Goal: Information Seeking & Learning: Learn about a topic

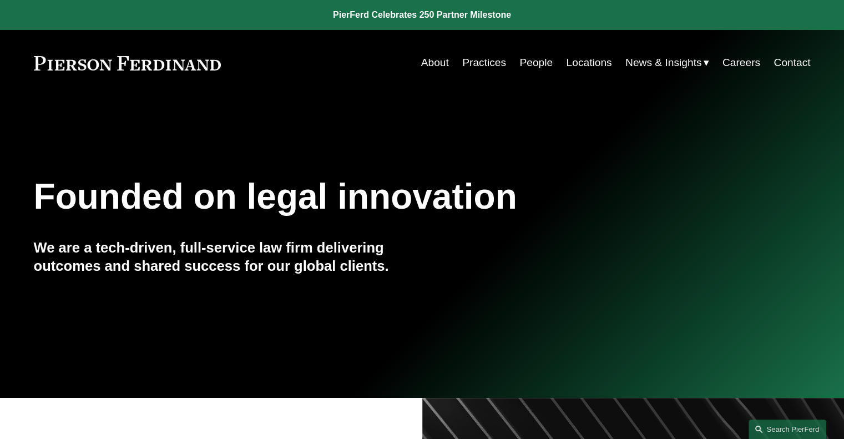
click at [526, 62] on link "People" at bounding box center [536, 62] width 33 height 21
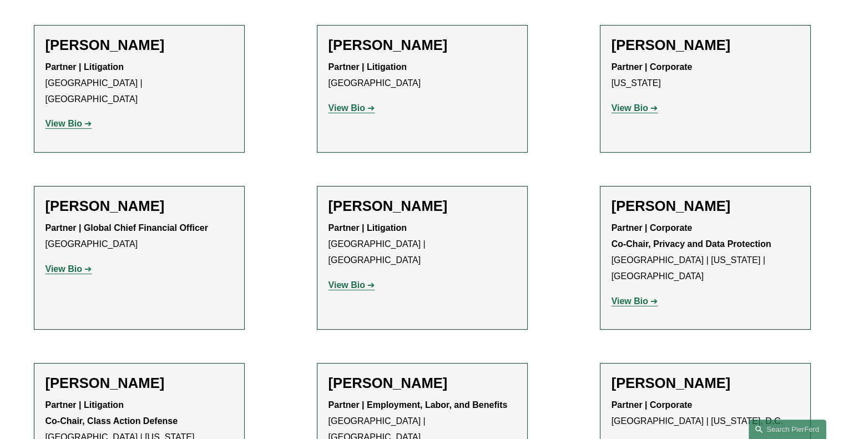
scroll to position [8756, 0]
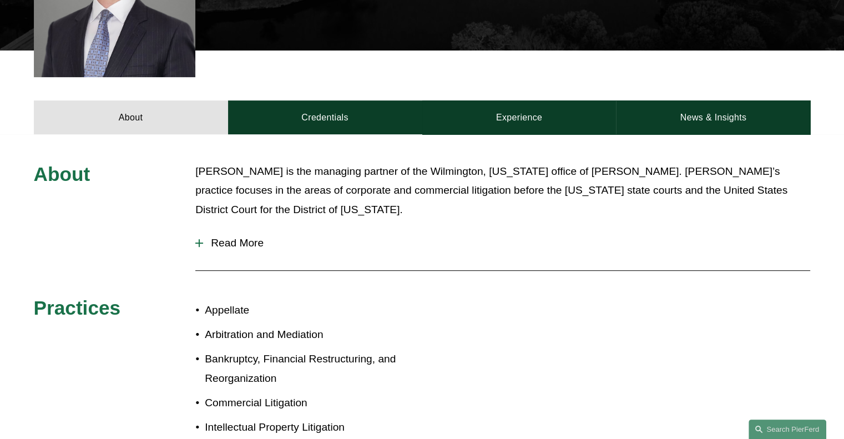
scroll to position [386, 0]
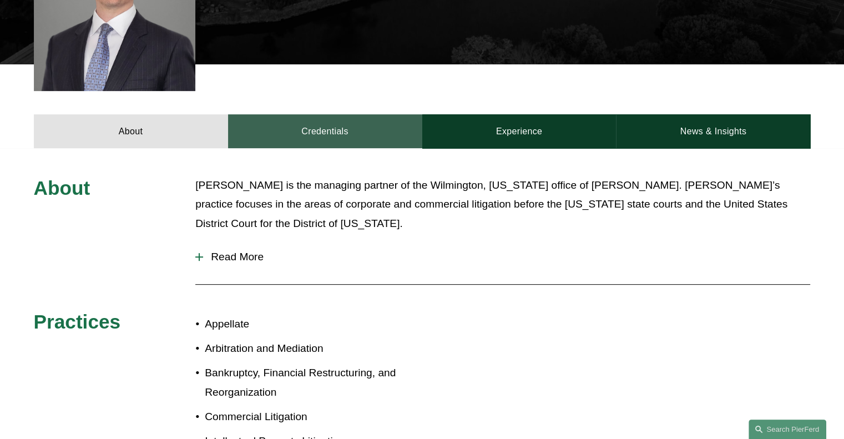
click at [320, 115] on link "Credentials" at bounding box center [325, 130] width 194 height 33
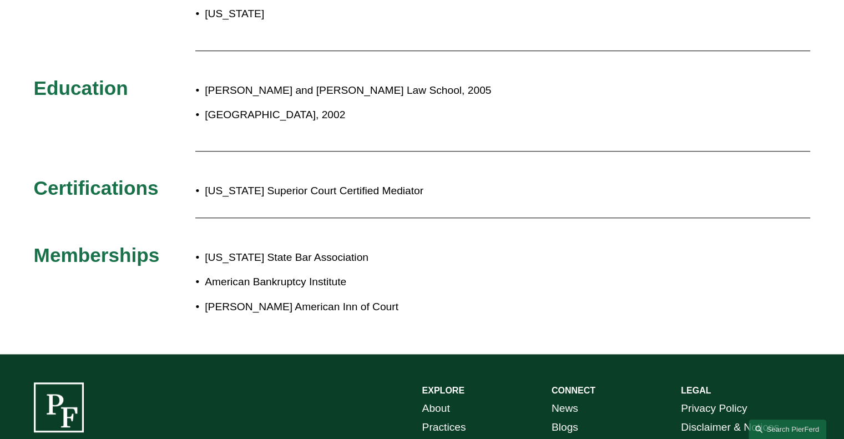
scroll to position [640, 0]
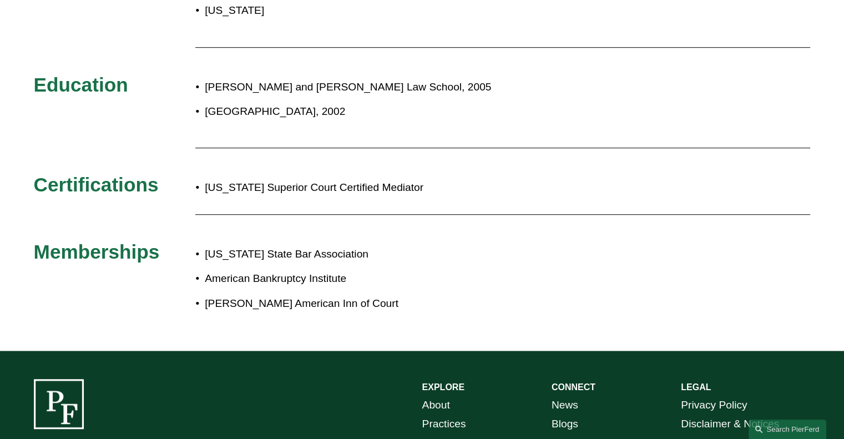
click at [281, 245] on p "[US_STATE] State Bar Association" at bounding box center [459, 254] width 509 height 19
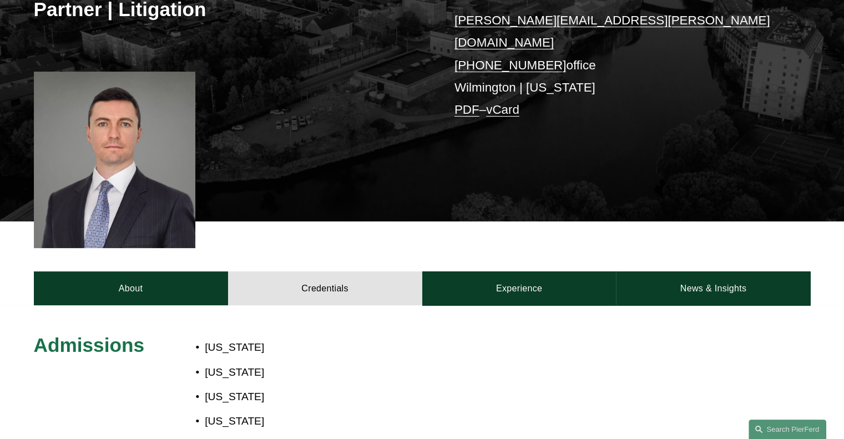
scroll to position [222, 0]
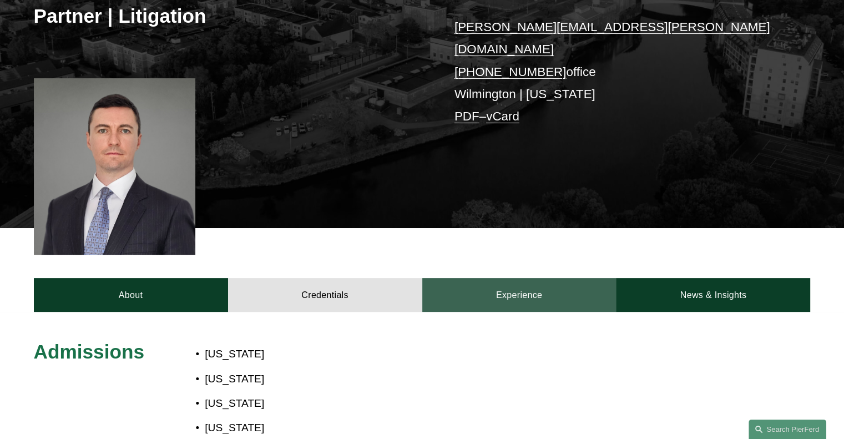
click at [517, 281] on link "Experience" at bounding box center [519, 294] width 194 height 33
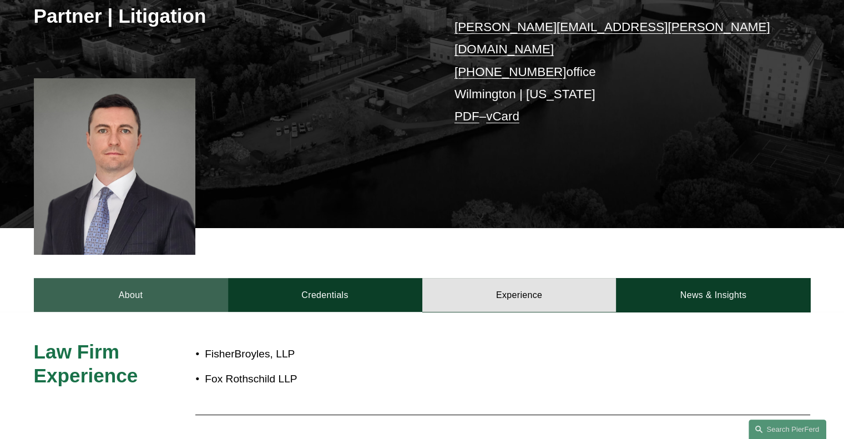
click at [136, 284] on link "About" at bounding box center [131, 294] width 194 height 33
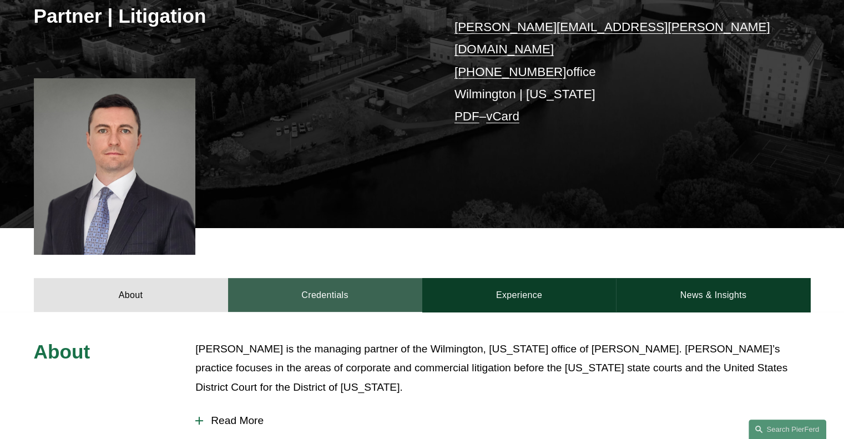
click at [317, 281] on link "Credentials" at bounding box center [325, 294] width 194 height 33
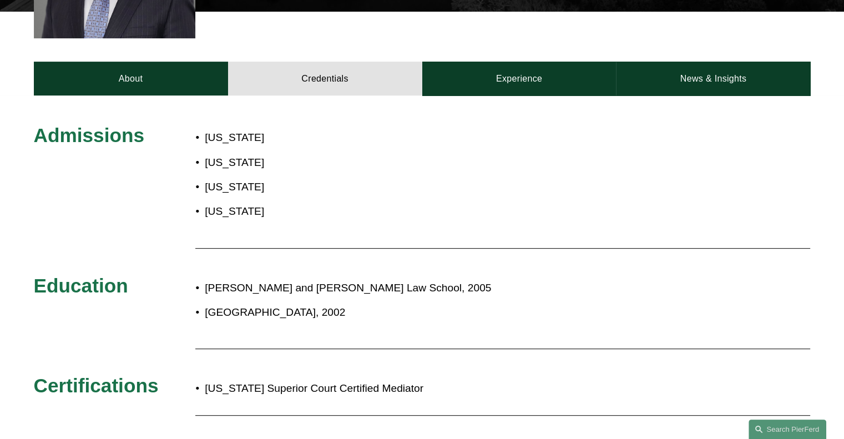
scroll to position [435, 0]
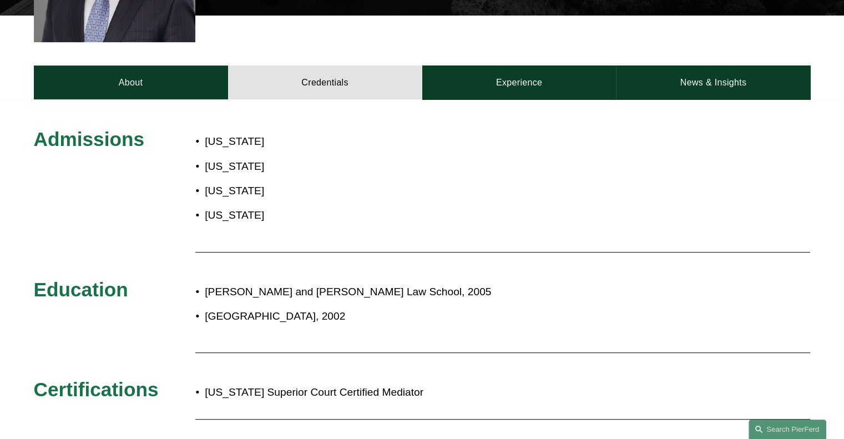
click at [219, 132] on p "[US_STATE]" at bounding box center [346, 141] width 282 height 19
click at [112, 132] on span "Admissions" at bounding box center [89, 139] width 110 height 22
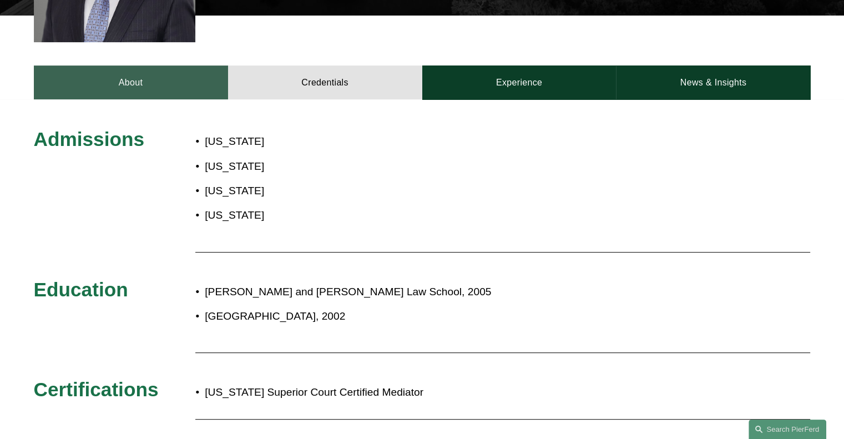
click at [137, 69] on link "About" at bounding box center [131, 82] width 194 height 33
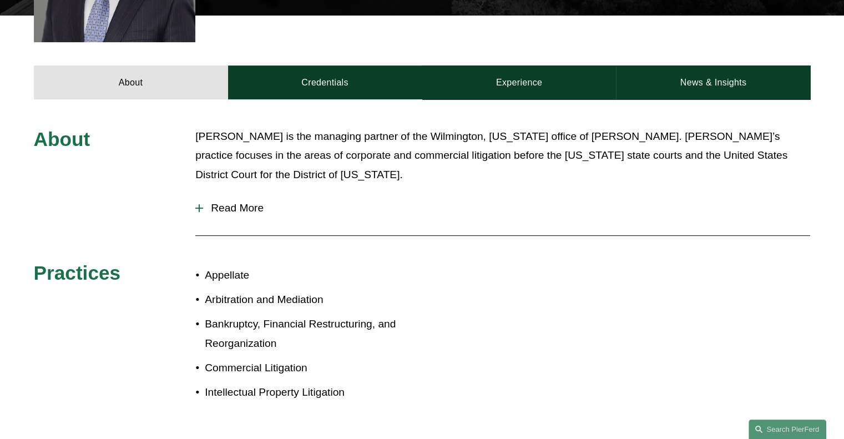
click at [199, 204] on div at bounding box center [199, 208] width 1 height 8
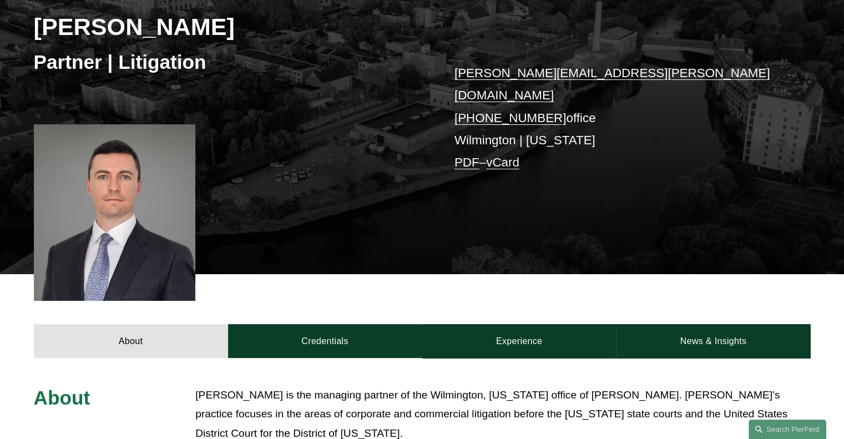
scroll to position [173, 0]
